Goal: Transaction & Acquisition: Download file/media

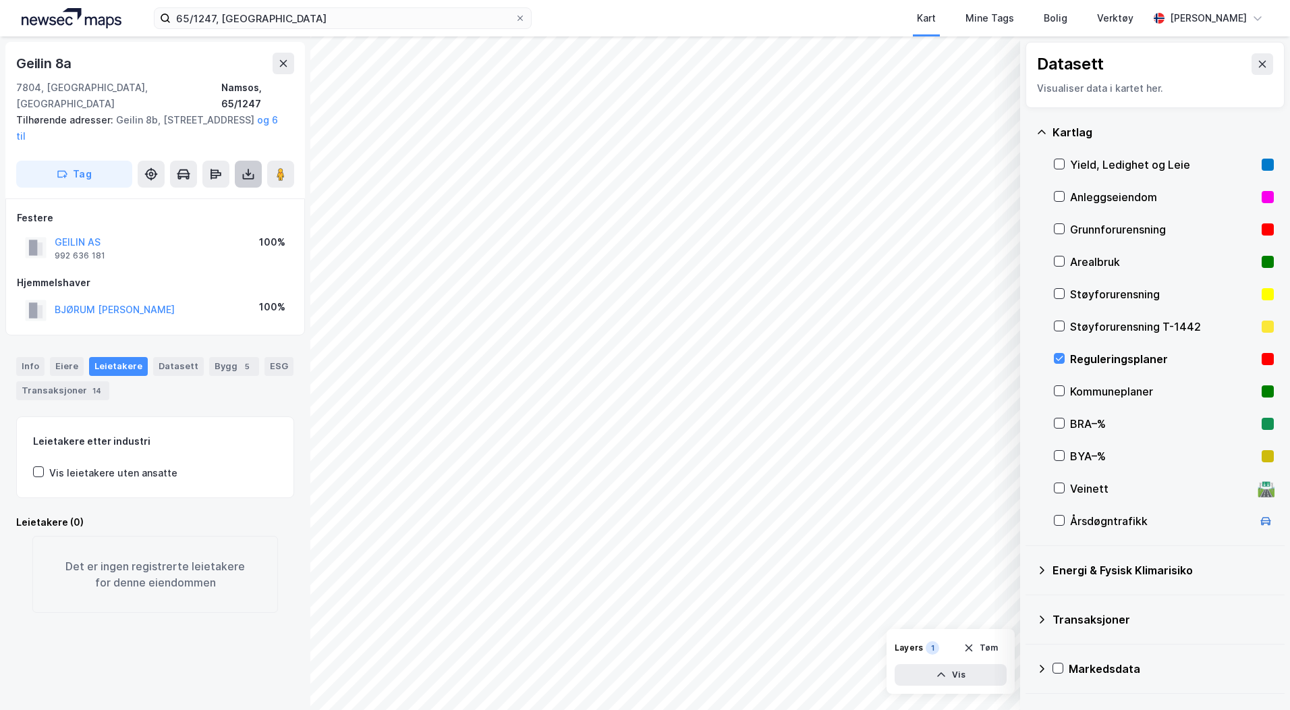
click at [244, 167] on icon at bounding box center [248, 173] width 13 height 13
click at [246, 212] on div "Last ned matrikkelrapport" at bounding box center [190, 223] width 144 height 22
click at [242, 167] on icon at bounding box center [248, 173] width 13 height 13
